Goal: Information Seeking & Learning: Learn about a topic

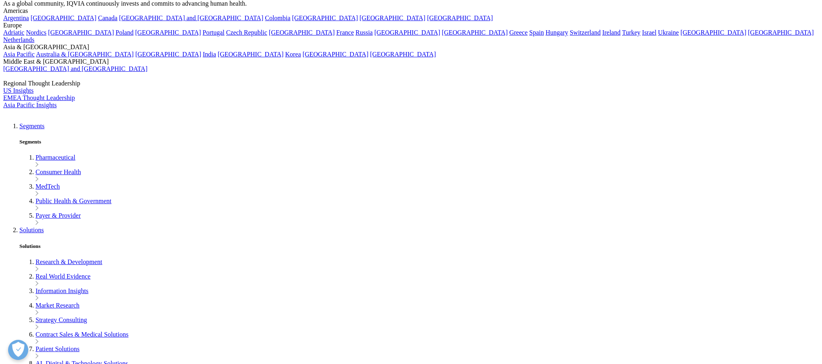
scroll to position [323, 0]
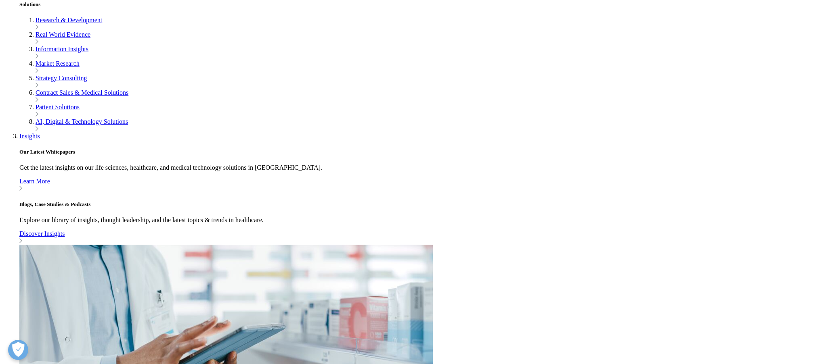
drag, startPoint x: 444, startPoint y: 68, endPoint x: 492, endPoint y: 183, distance: 124.3
drag, startPoint x: 499, startPoint y: 201, endPoint x: 456, endPoint y: 63, distance: 145.0
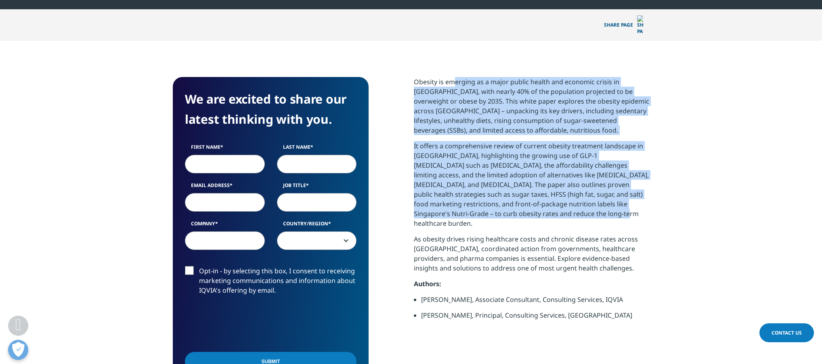
click at [456, 77] on p "Obesity is emerging as a major public health and economic crisis in [GEOGRAPHIC…" at bounding box center [531, 109] width 235 height 64
drag, startPoint x: 456, startPoint y: 67, endPoint x: 532, endPoint y: 216, distance: 167.7
click at [532, 216] on div "Obesity is emerging as a major public health and economic crisis in [GEOGRAPHIC…" at bounding box center [531, 201] width 235 height 249
click at [532, 235] on p "As obesity drives rising healthcare costs and chronic disease rates across [GEO…" at bounding box center [531, 257] width 235 height 45
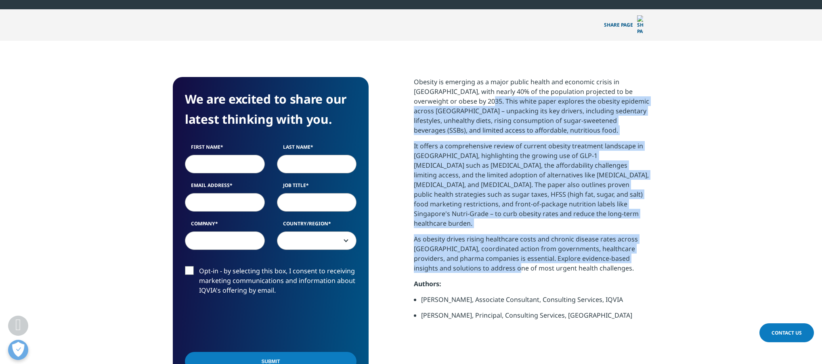
drag, startPoint x: 492, startPoint y: 243, endPoint x: 467, endPoint y: 86, distance: 159.8
click at [467, 86] on div "Obesity is emerging as a major public health and economic crisis in [GEOGRAPHIC…" at bounding box center [531, 201] width 235 height 249
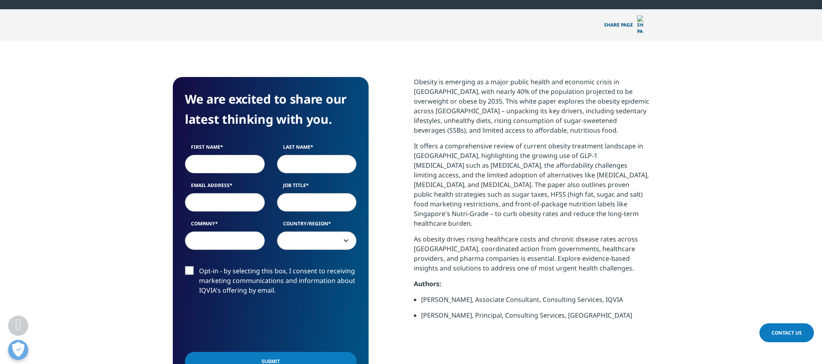
click at [466, 85] on p "Obesity is emerging as a major public health and economic crisis in [GEOGRAPHIC…" at bounding box center [531, 109] width 235 height 64
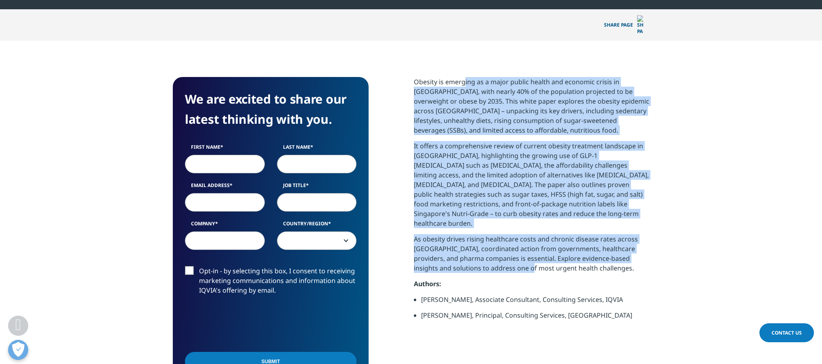
drag, startPoint x: 463, startPoint y: 73, endPoint x: 503, endPoint y: 249, distance: 180.8
click at [503, 249] on div "Obesity is emerging as a major public health and economic crisis in [GEOGRAPHIC…" at bounding box center [531, 201] width 235 height 249
click at [503, 249] on p "As obesity drives rising healthcare costs and chronic disease rates across [GEO…" at bounding box center [531, 257] width 235 height 45
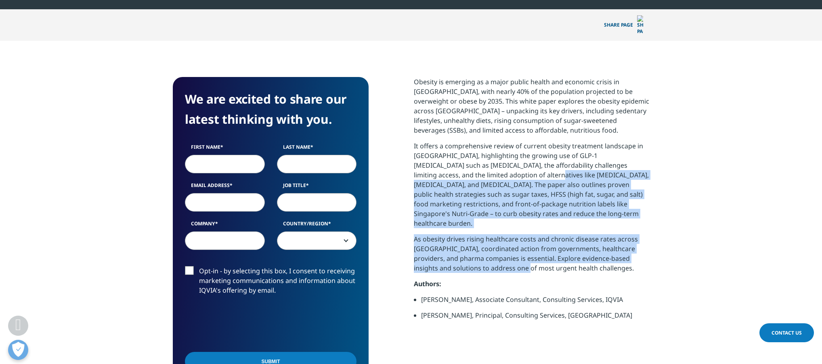
drag, startPoint x: 497, startPoint y: 251, endPoint x: 476, endPoint y: 161, distance: 92.0
click at [476, 161] on div "Obesity is emerging as a major public health and economic crisis in [GEOGRAPHIC…" at bounding box center [531, 201] width 235 height 249
click at [476, 161] on p "It offers a comprehensive review of current obesity treatment landscape in [GEO…" at bounding box center [531, 187] width 235 height 93
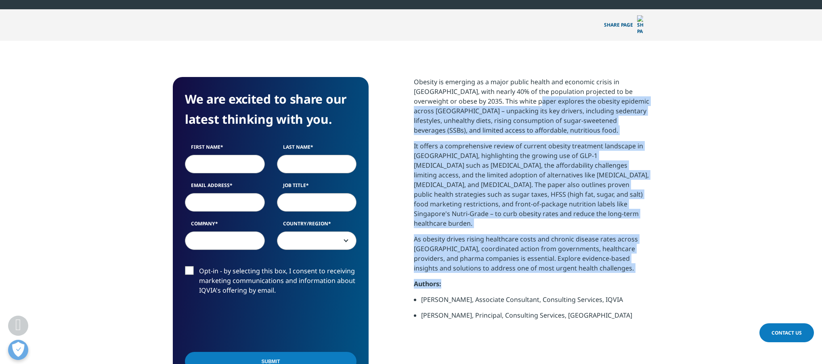
drag, startPoint x: 515, startPoint y: 91, endPoint x: 533, endPoint y: 258, distance: 167.6
click at [533, 258] on div "Obesity is emerging as a major public health and economic crisis in [GEOGRAPHIC…" at bounding box center [531, 201] width 235 height 249
click at [534, 250] on p "As obesity drives rising healthcare costs and chronic disease rates across [GEO…" at bounding box center [531, 257] width 235 height 45
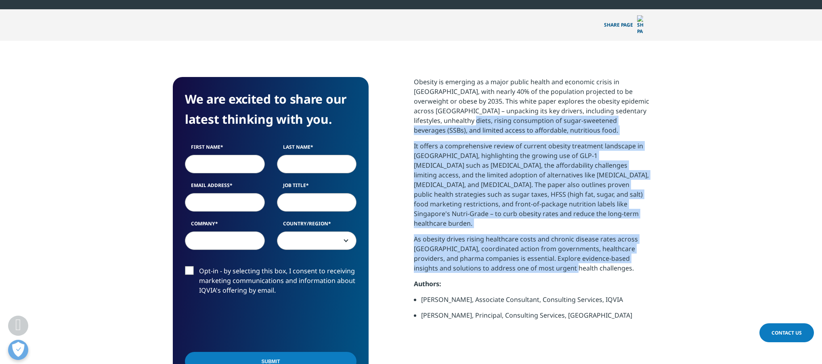
drag, startPoint x: 547, startPoint y: 250, endPoint x: 463, endPoint y: 104, distance: 168.5
click at [463, 104] on div "Obesity is emerging as a major public health and economic crisis in [GEOGRAPHIC…" at bounding box center [531, 201] width 235 height 249
click at [463, 104] on p "Obesity is emerging as a major public health and economic crisis in [GEOGRAPHIC…" at bounding box center [531, 109] width 235 height 64
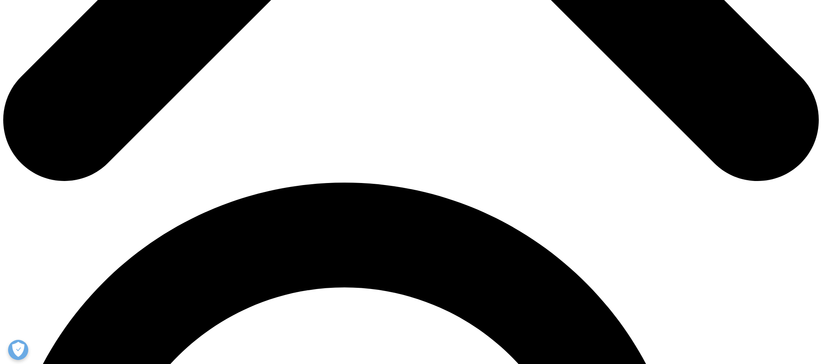
scroll to position [484, 0]
